Goal: Transaction & Acquisition: Purchase product/service

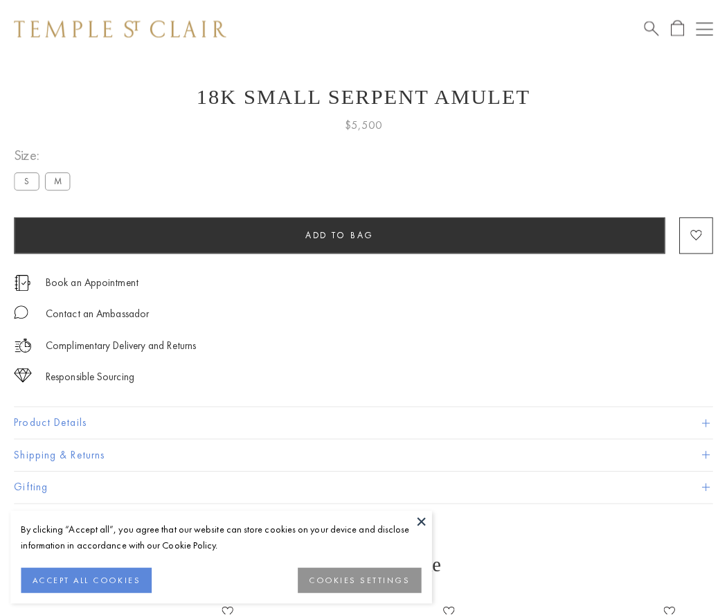
scroll to position [23, 0]
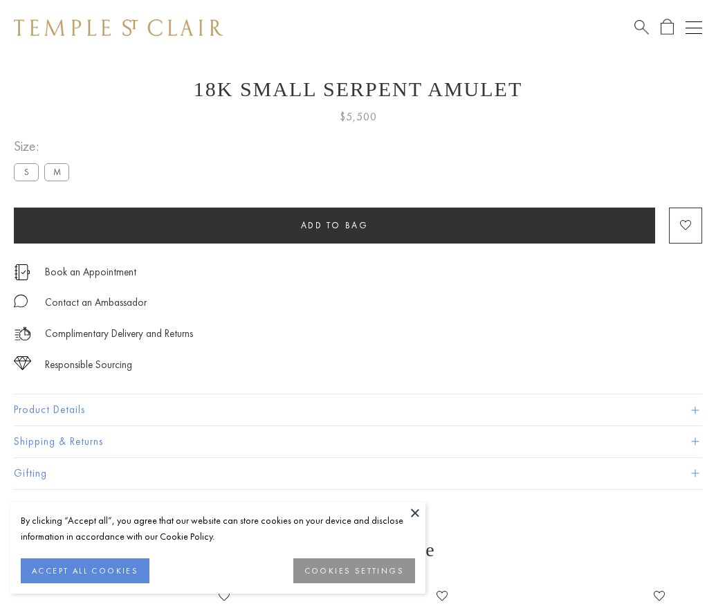
click at [334, 225] on span "Add to bag" at bounding box center [335, 225] width 68 height 12
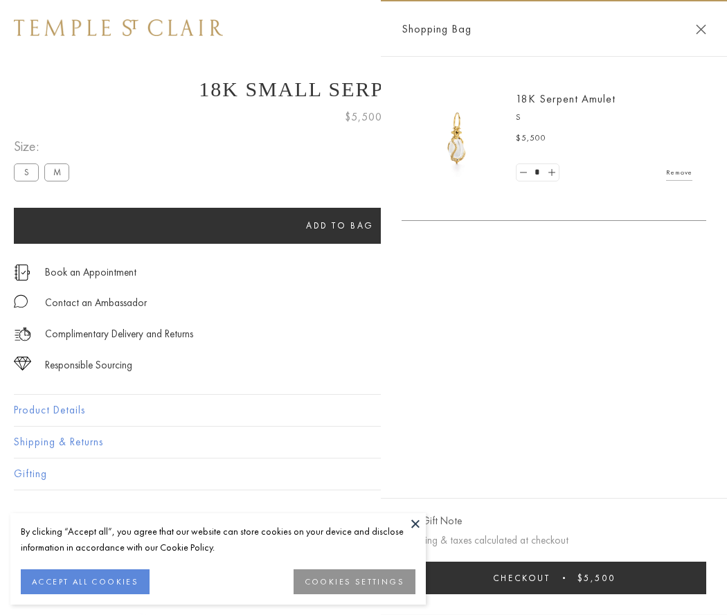
click at [571, 577] on button "Checkout $5,500" at bounding box center [553, 577] width 305 height 33
